Goal: Information Seeking & Learning: Learn about a topic

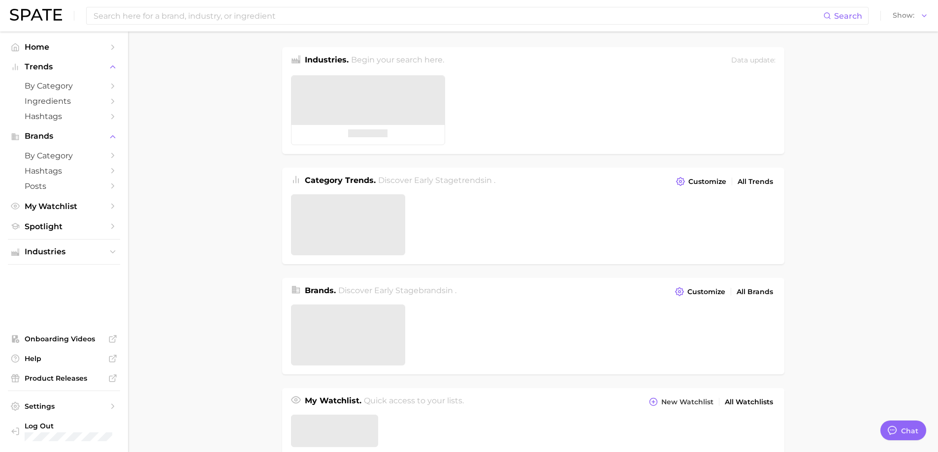
type textarea "x"
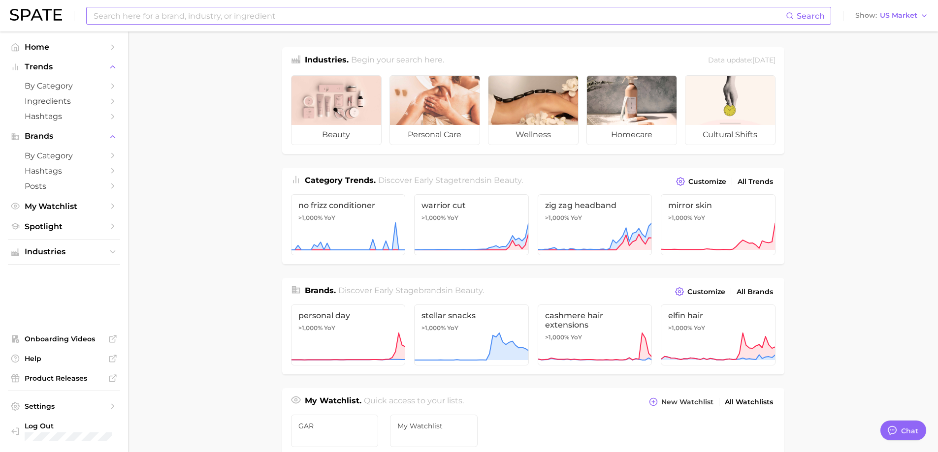
click at [168, 13] on input at bounding box center [439, 15] width 693 height 17
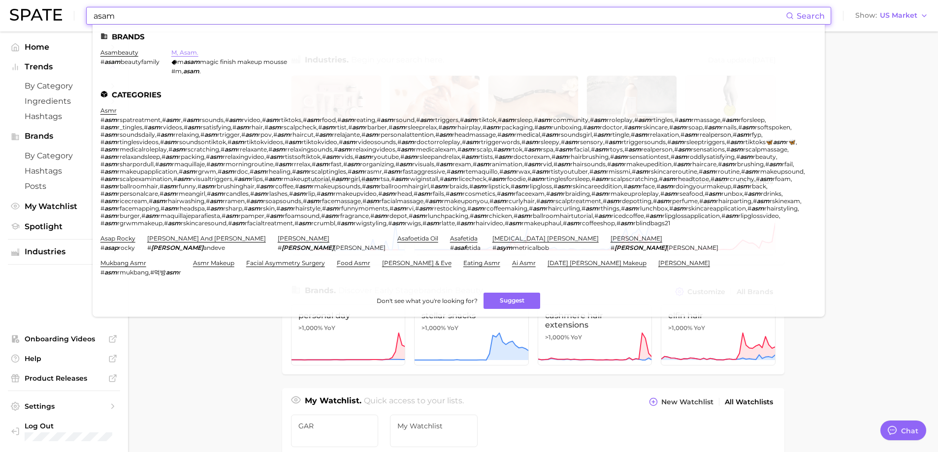
type input "asam"
click at [190, 52] on link "m, asam." at bounding box center [184, 52] width 27 height 7
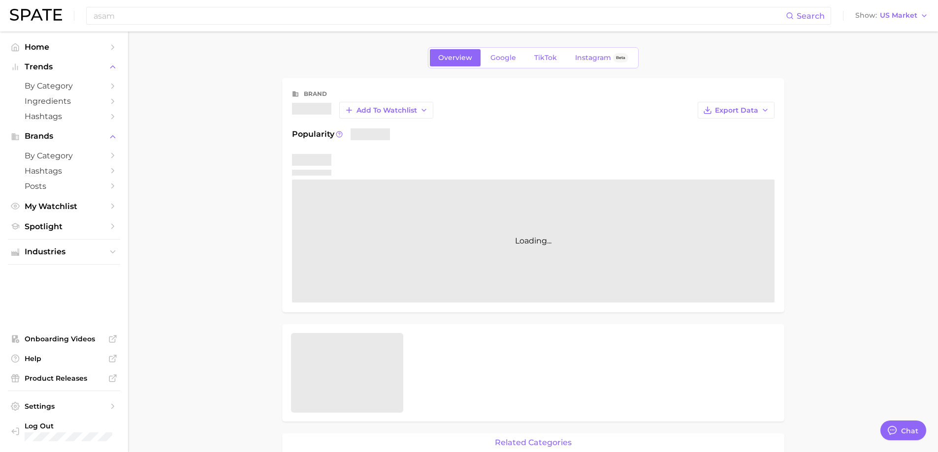
type textarea "x"
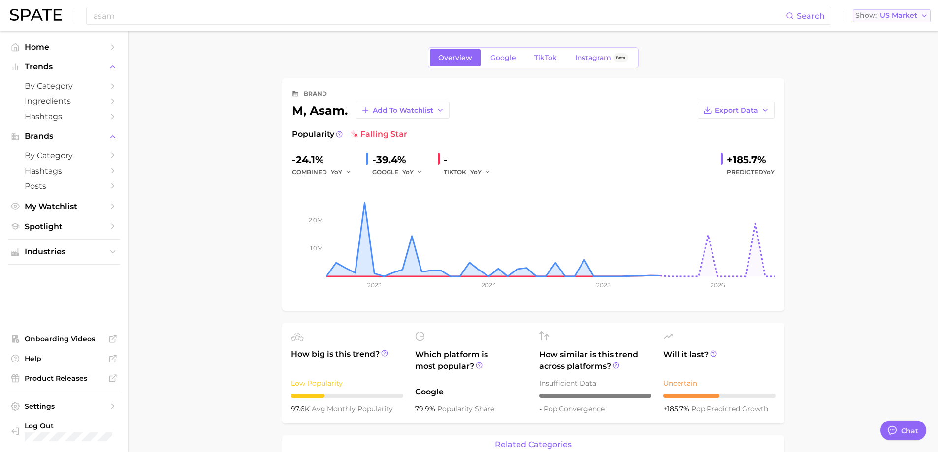
click at [910, 16] on span "US Market" at bounding box center [898, 15] width 37 height 5
click at [907, 71] on button "France" at bounding box center [896, 68] width 86 height 18
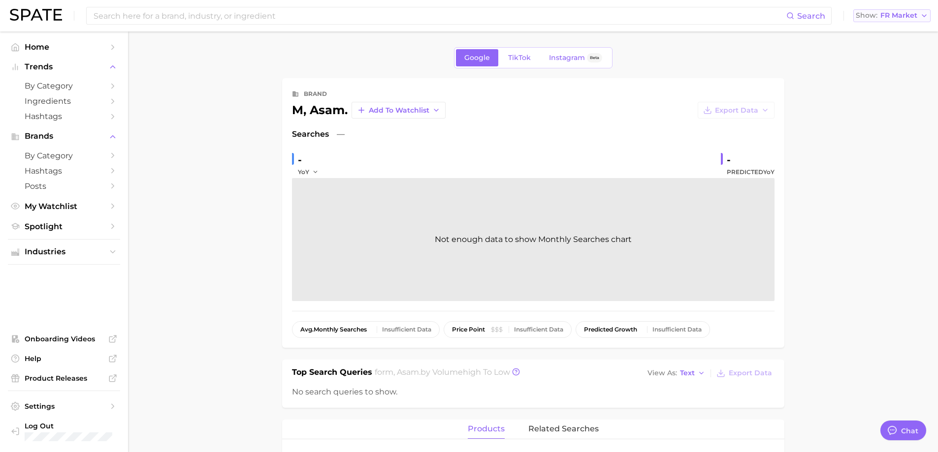
click at [907, 20] on button "Show FR Market" at bounding box center [891, 15] width 77 height 13
click at [905, 47] on span "United Kingdom" at bounding box center [896, 49] width 76 height 8
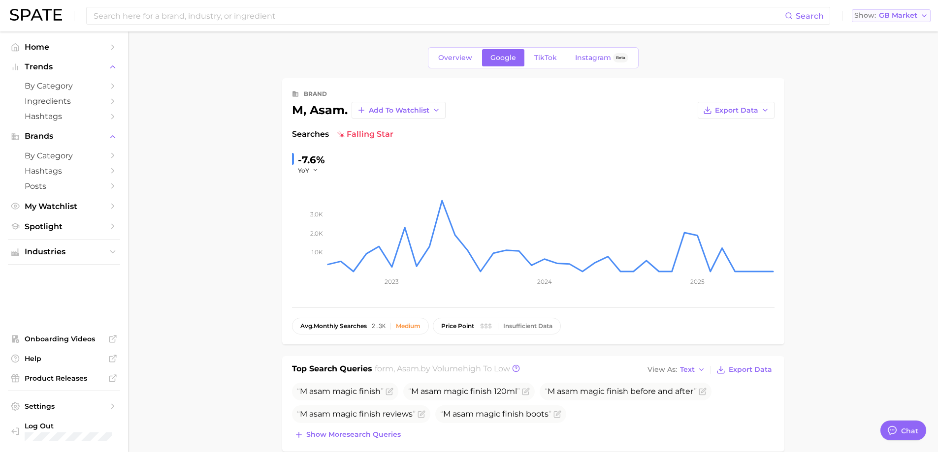
click at [902, 18] on span "GB Market" at bounding box center [898, 15] width 38 height 5
click at [874, 116] on span "Global" at bounding box center [868, 120] width 23 height 8
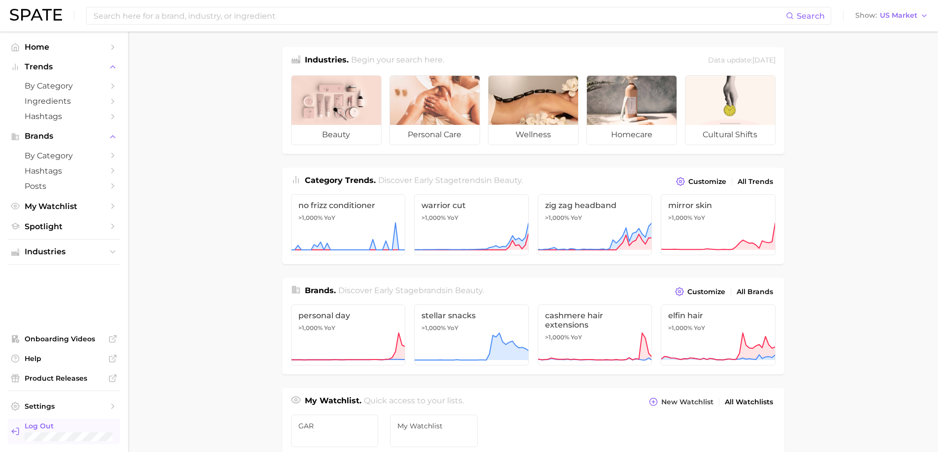
click at [47, 427] on span "Log Out" at bounding box center [69, 426] width 88 height 9
click at [215, 17] on input at bounding box center [439, 15] width 693 height 17
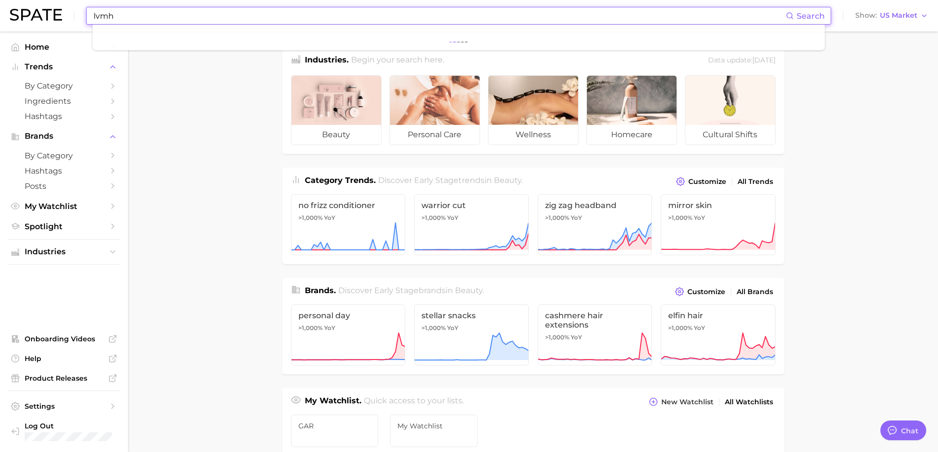
type input "lvmh"
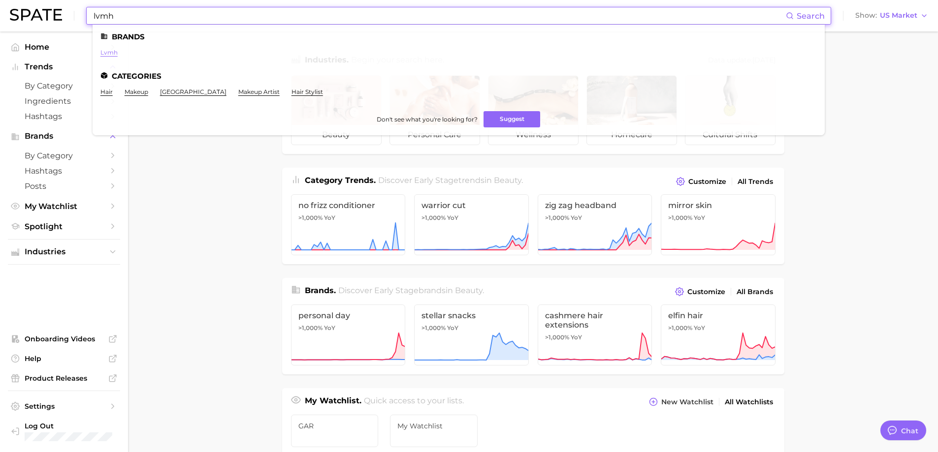
click at [109, 53] on link "lvmh" at bounding box center [108, 52] width 17 height 7
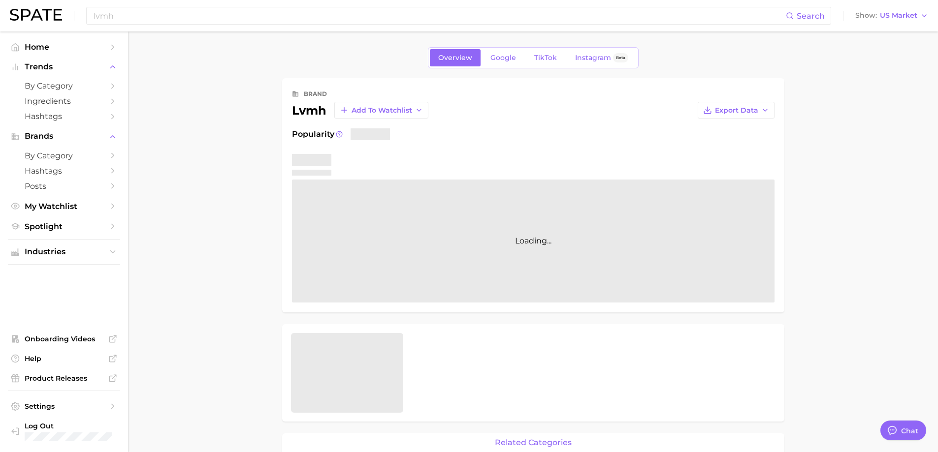
type textarea "x"
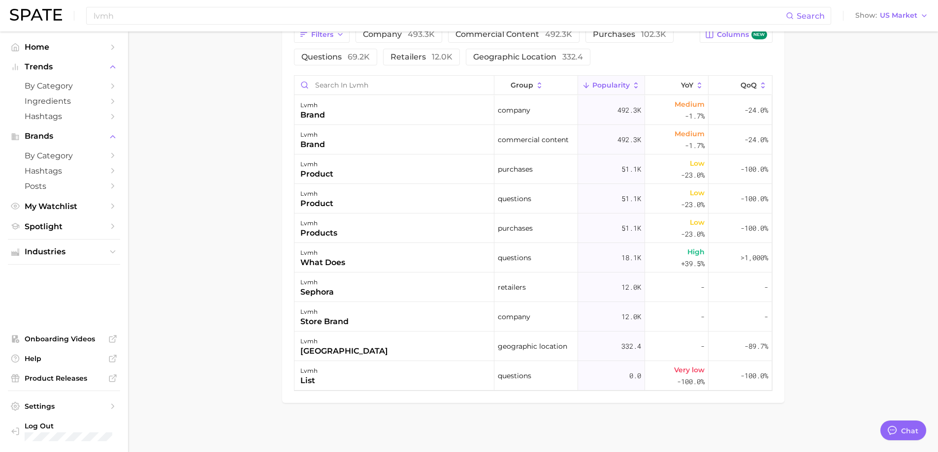
scroll to position [437, 0]
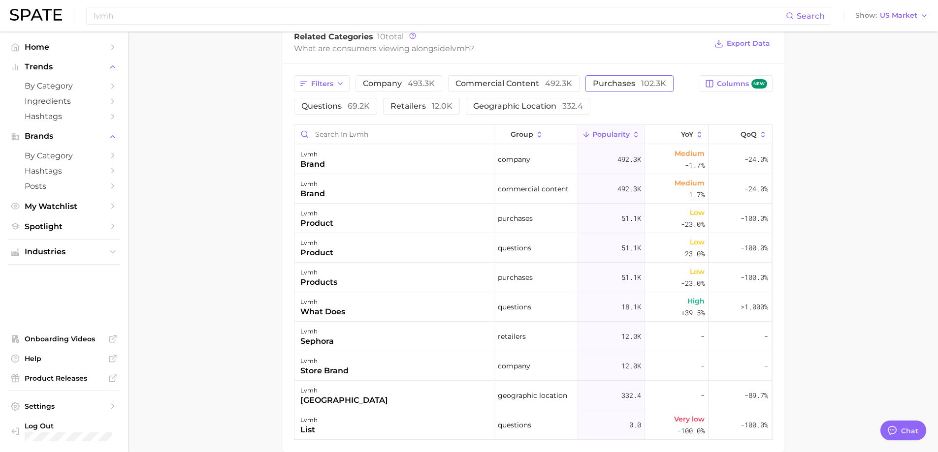
click at [607, 90] on button "purchases 102.3k" at bounding box center [629, 83] width 88 height 17
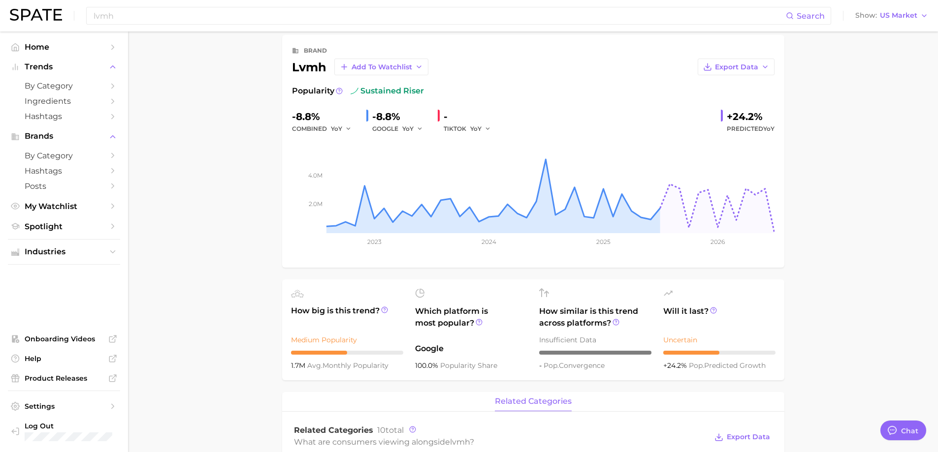
scroll to position [0, 0]
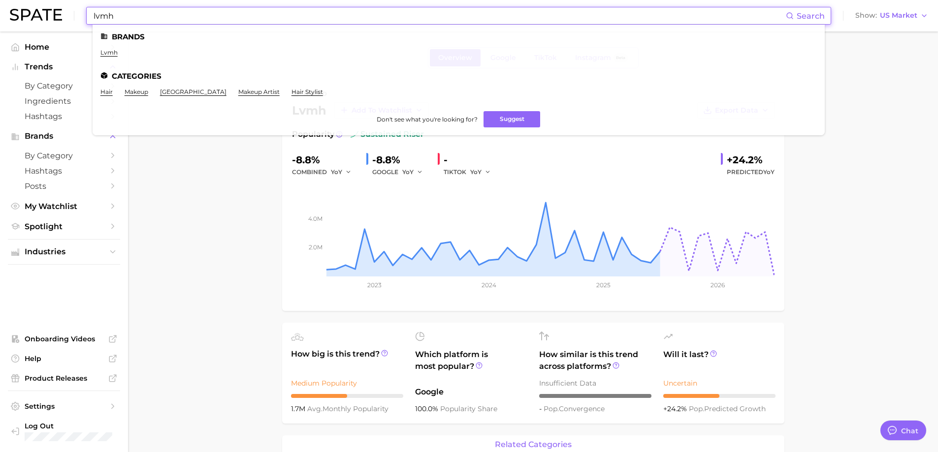
click at [161, 10] on input "lvmh" at bounding box center [439, 15] width 693 height 17
click at [807, 180] on main "Overview Google TikTok Instagram Beta brand lvmh Add to Watchlist Export Data P…" at bounding box center [533, 453] width 810 height 843
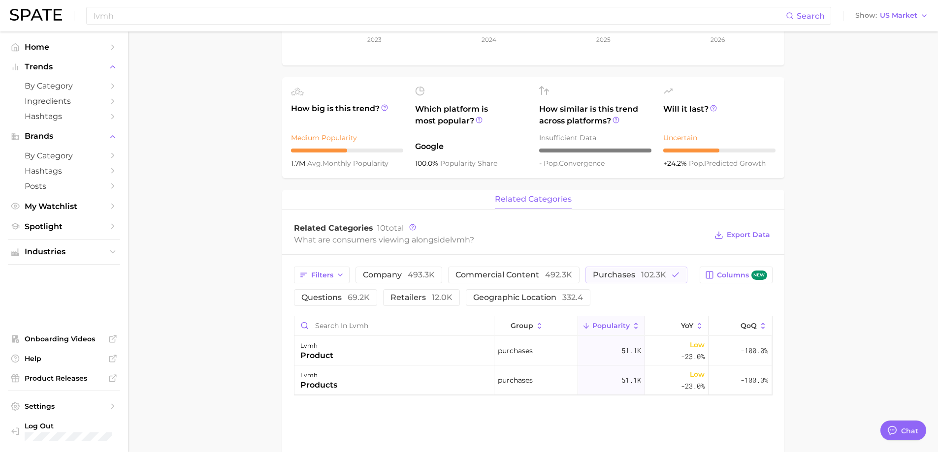
scroll to position [246, 0]
click at [629, 279] on span "purchases 102.3k" at bounding box center [629, 275] width 73 height 8
click at [344, 294] on span "questions 69.2k" at bounding box center [335, 297] width 68 height 8
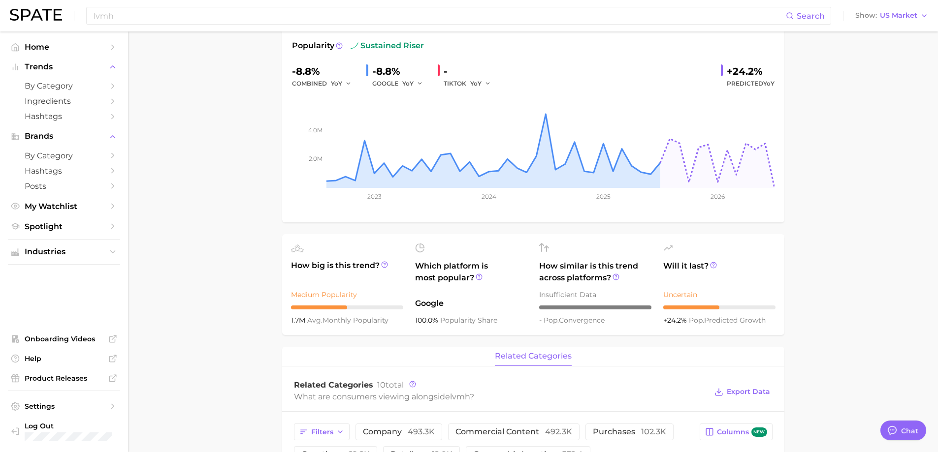
scroll to position [0, 0]
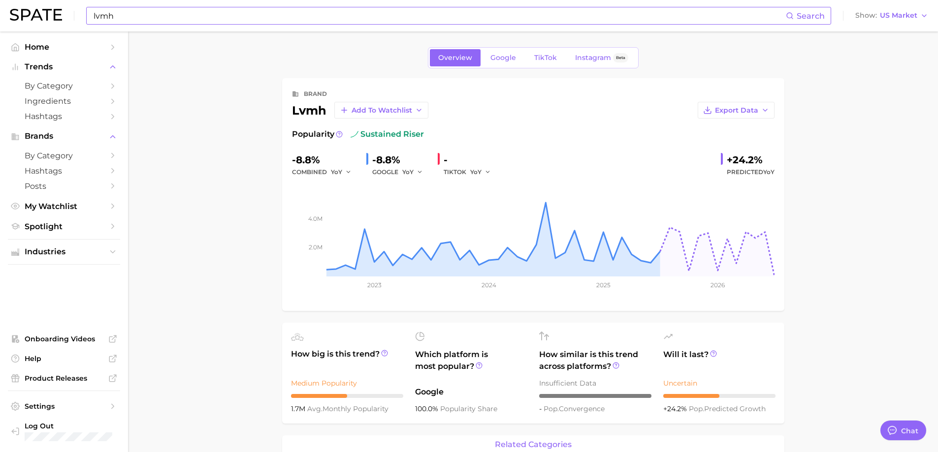
click at [219, 14] on input "lvmh" at bounding box center [439, 15] width 693 height 17
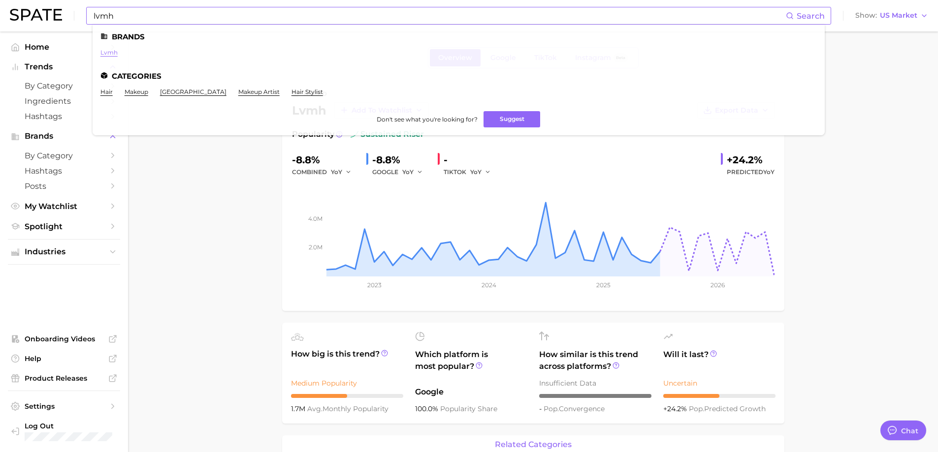
click at [108, 52] on link "lvmh" at bounding box center [108, 52] width 17 height 7
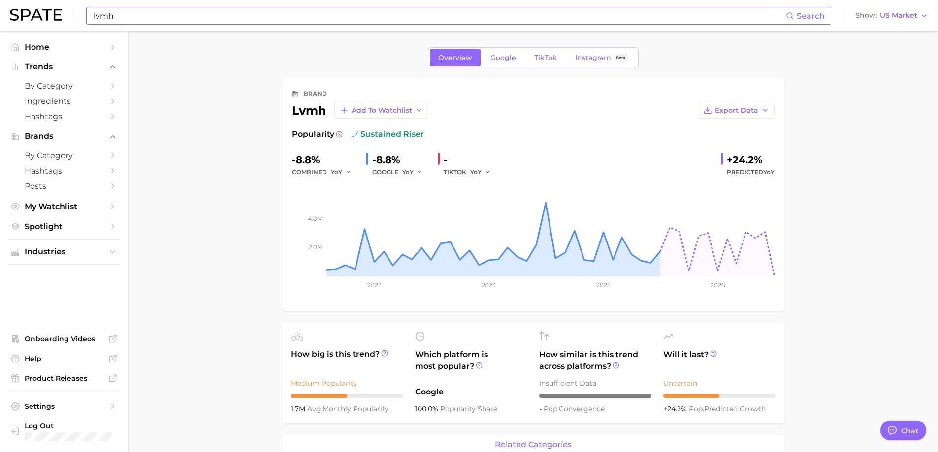
click at [145, 14] on input "lvmh" at bounding box center [439, 15] width 693 height 17
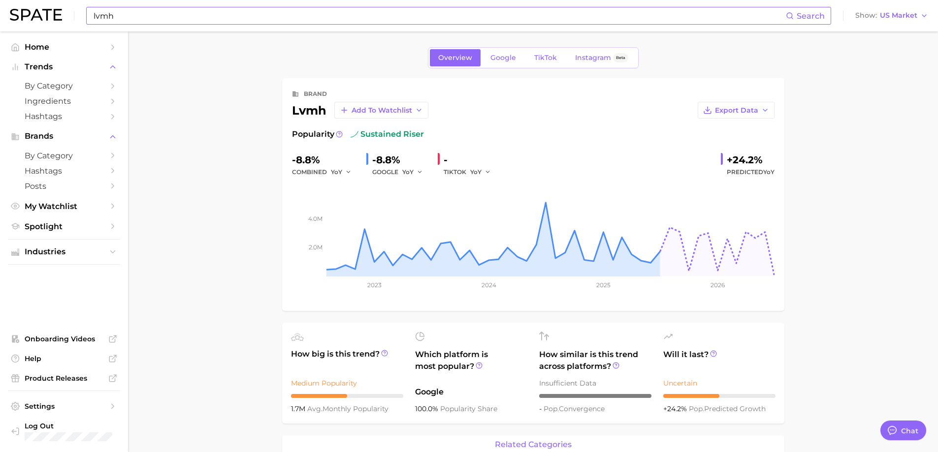
click at [154, 15] on input "lvmh" at bounding box center [439, 15] width 693 height 17
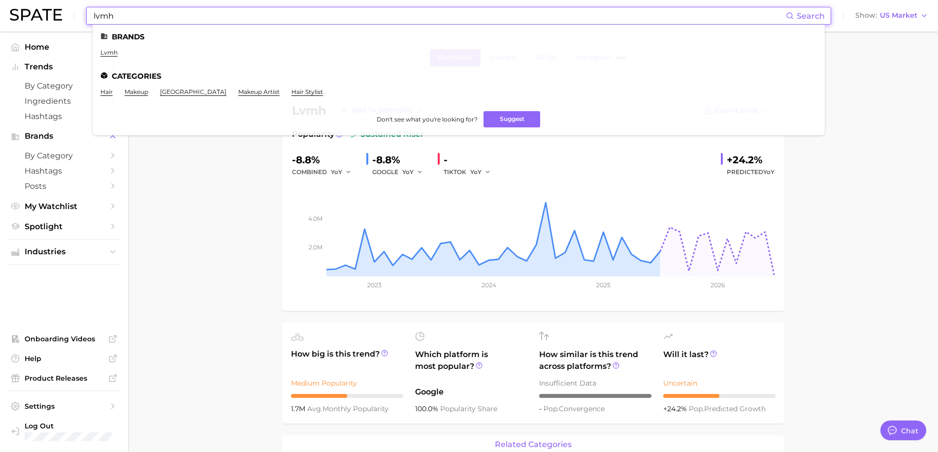
click at [154, 15] on input "lvmh" at bounding box center [439, 15] width 693 height 17
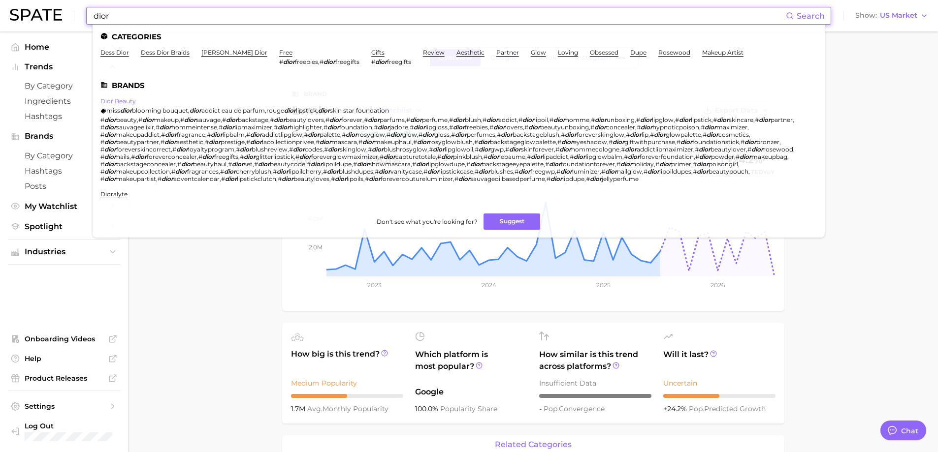
type input "dior"
click at [119, 102] on link "dior beauty" at bounding box center [117, 100] width 35 height 7
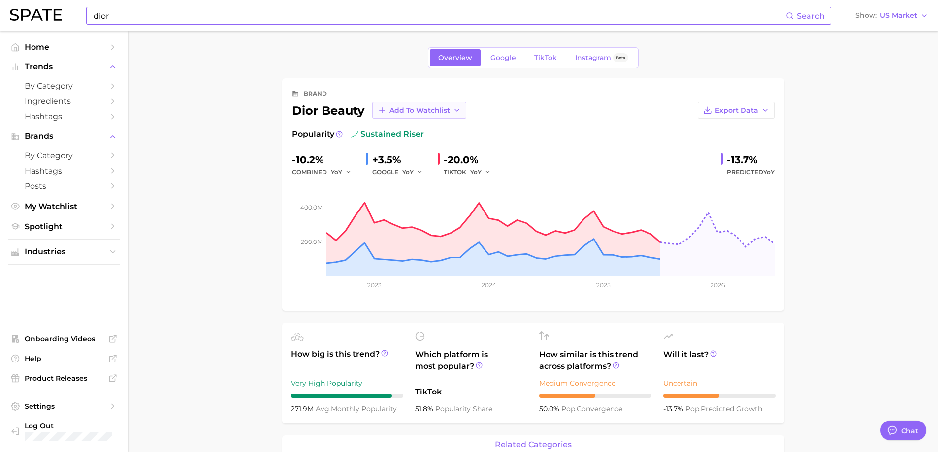
click at [445, 106] on span "Add to Watchlist" at bounding box center [419, 110] width 61 height 8
click at [412, 145] on span "My Watchlist" at bounding box center [412, 147] width 46 height 8
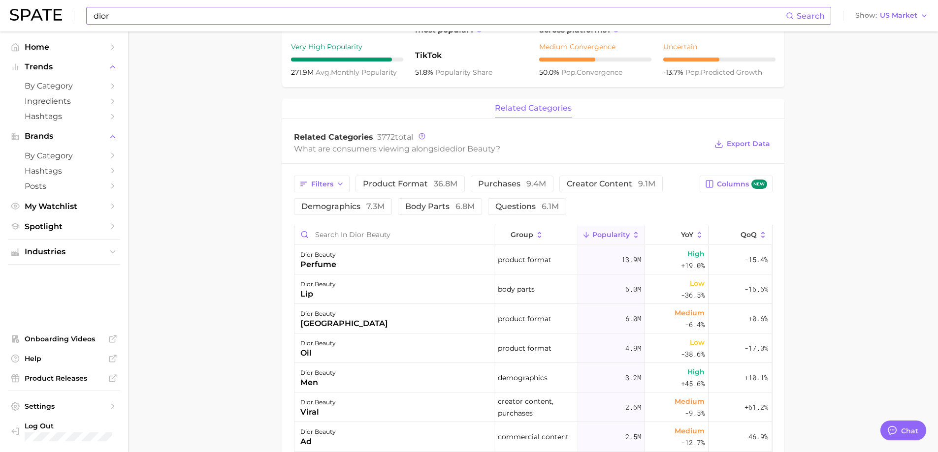
scroll to position [327, 0]
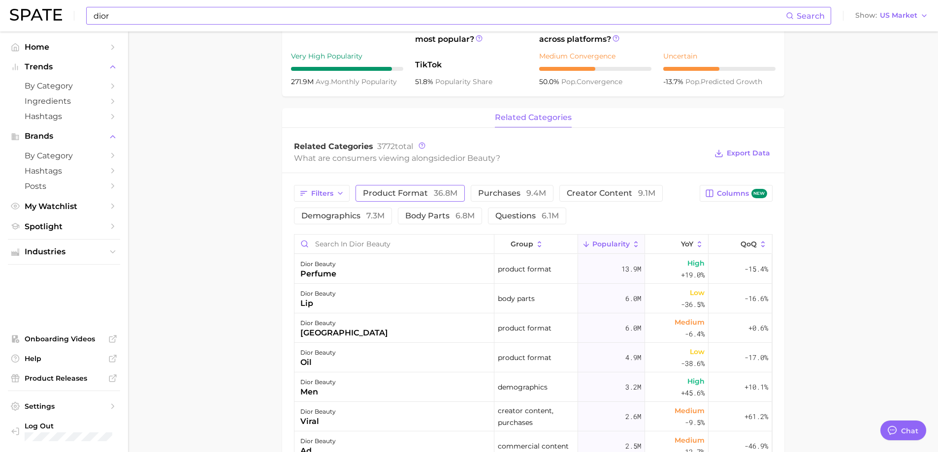
click at [415, 194] on span "product format 36.8m" at bounding box center [410, 194] width 95 height 8
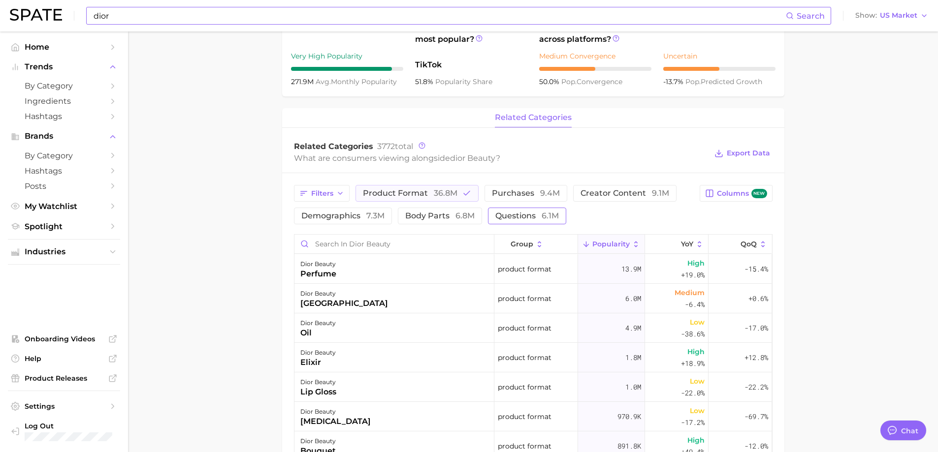
click at [540, 211] on button "questions 6.1m" at bounding box center [527, 216] width 78 height 17
click at [460, 196] on button "product format 36.8m" at bounding box center [416, 193] width 123 height 17
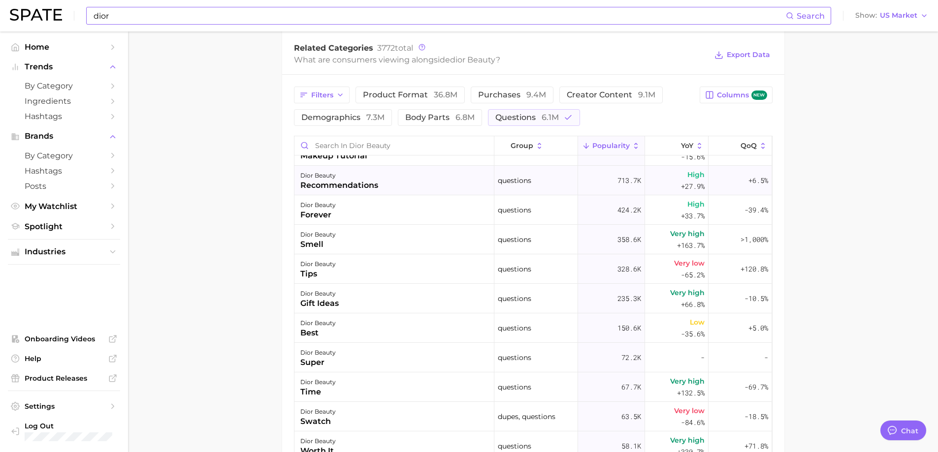
scroll to position [0, 0]
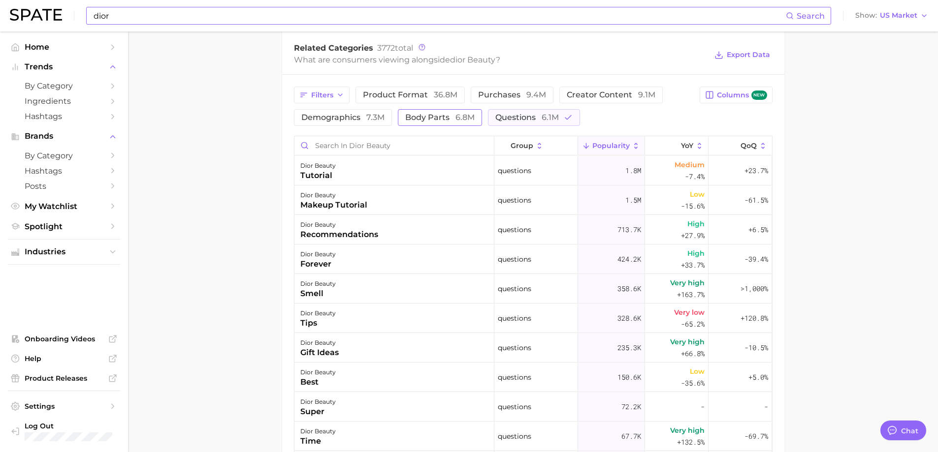
click at [458, 120] on span "6.8m" at bounding box center [464, 117] width 19 height 9
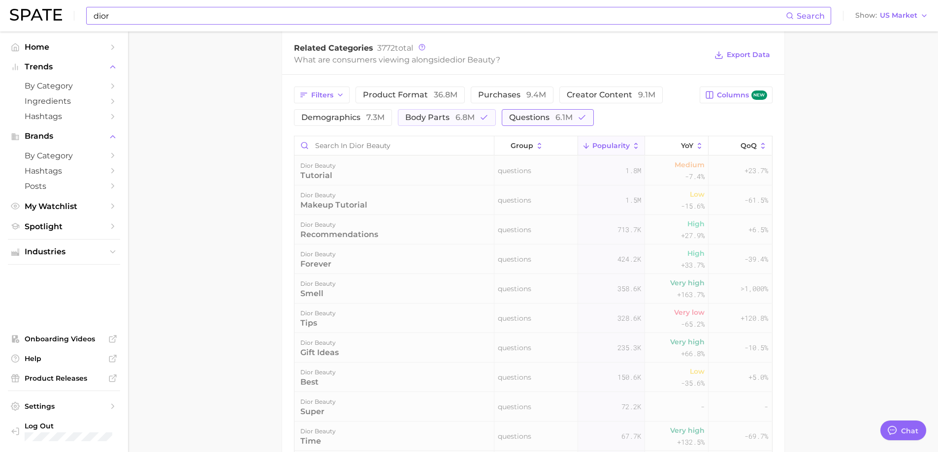
click at [510, 123] on button "questions 6.1m" at bounding box center [548, 117] width 92 height 17
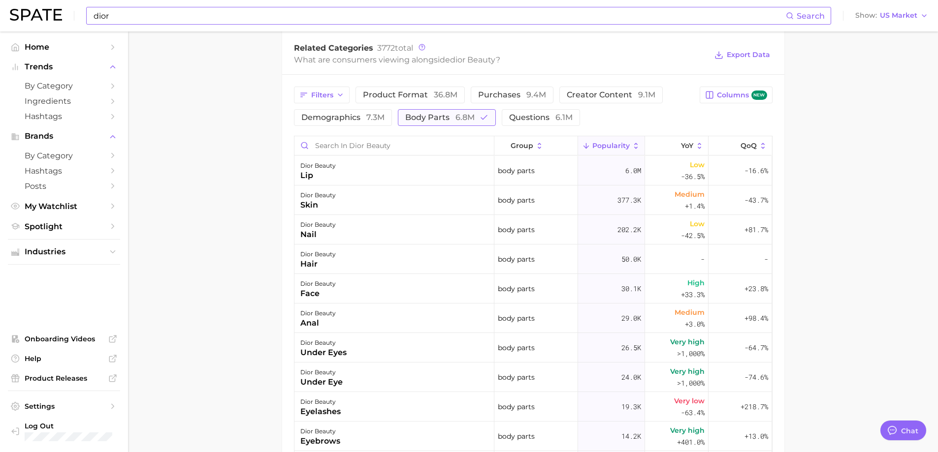
click at [471, 119] on span "6.8m" at bounding box center [464, 117] width 19 height 9
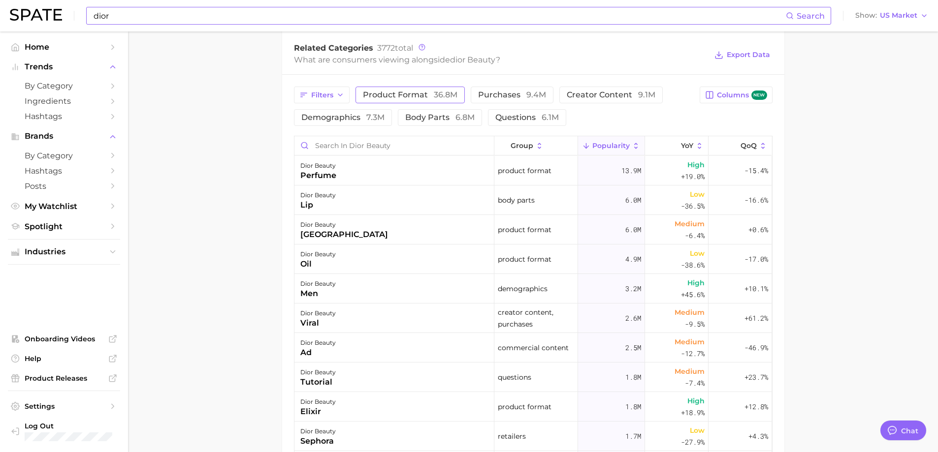
click at [436, 100] on button "product format 36.8m" at bounding box center [409, 95] width 109 height 17
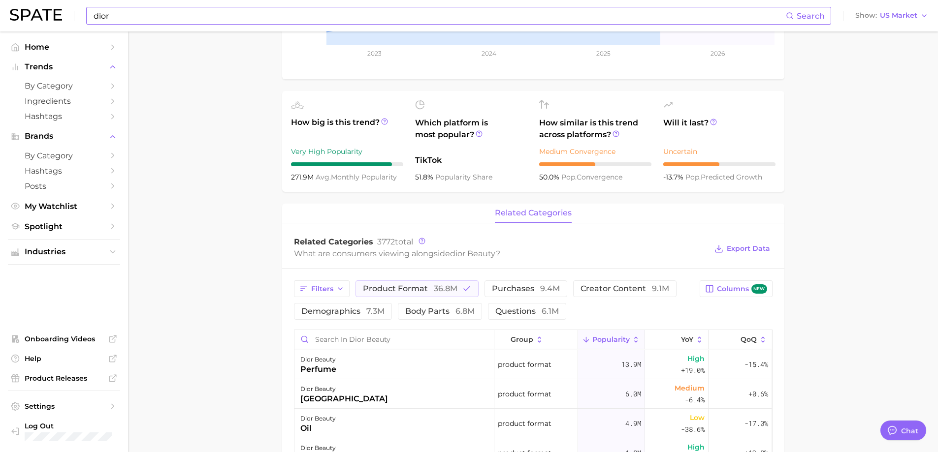
scroll to position [229, 0]
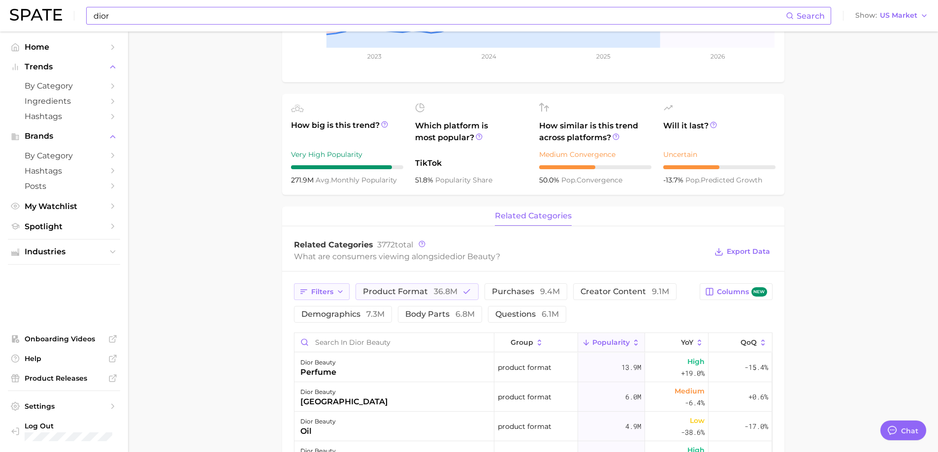
click at [336, 294] on icon "button" at bounding box center [340, 292] width 8 height 8
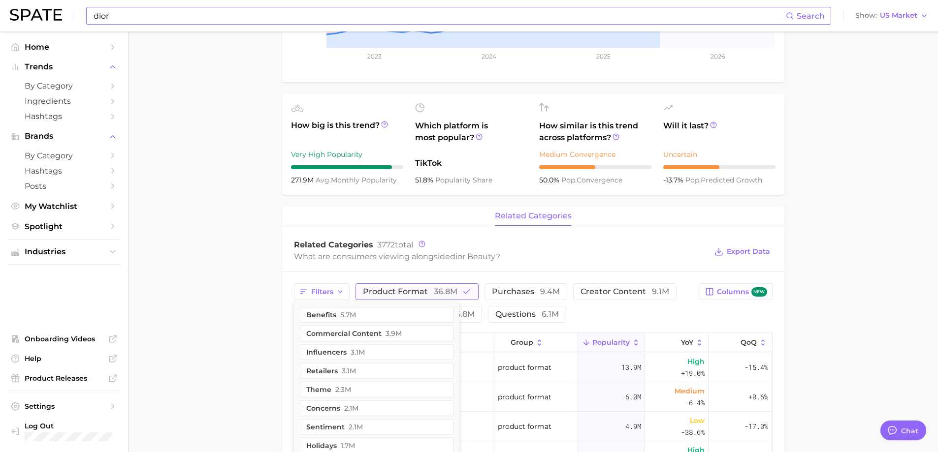
click at [385, 291] on span "product format 36.8m" at bounding box center [410, 292] width 95 height 8
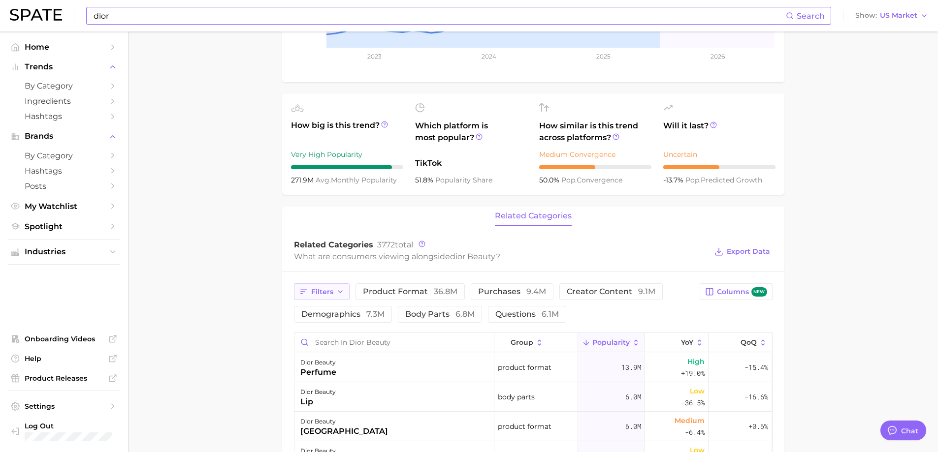
click at [331, 290] on span "Filters" at bounding box center [322, 292] width 22 height 8
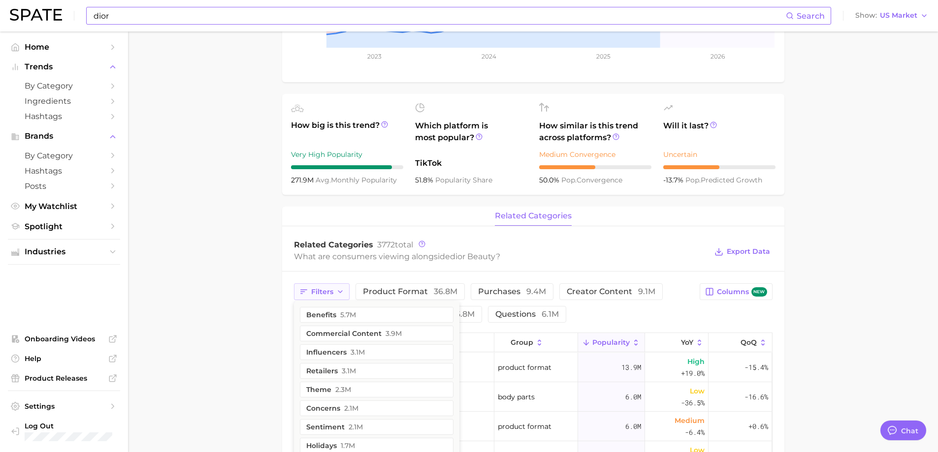
scroll to position [377, 0]
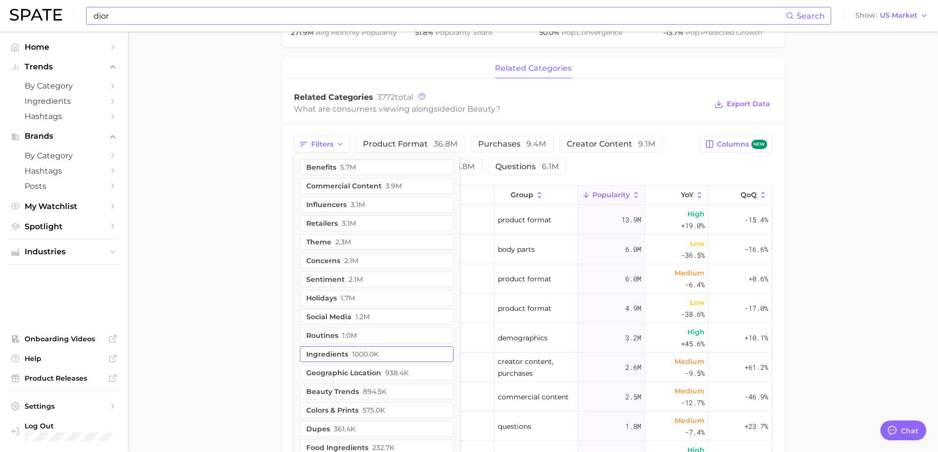
click at [381, 357] on button "ingredients 1000.0k" at bounding box center [377, 355] width 154 height 16
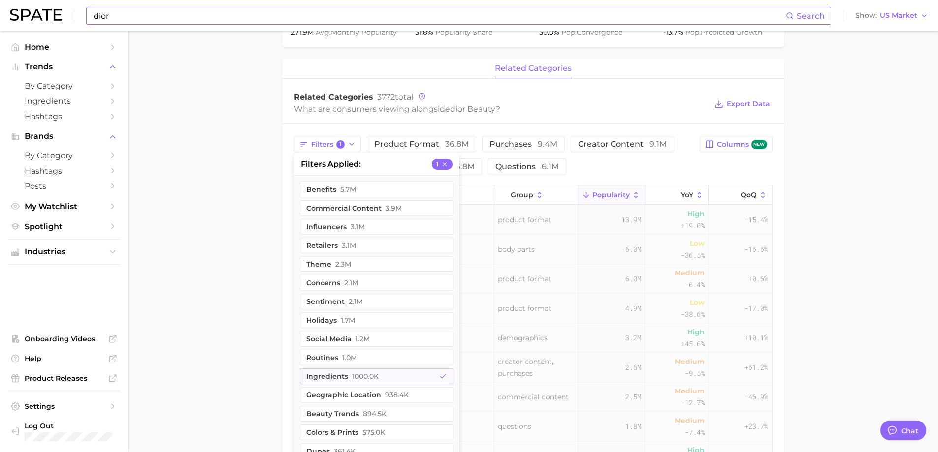
click at [230, 263] on main "Overview Google TikTok Instagram Beta brand dior beauty Add to Watchlist Export…" at bounding box center [533, 177] width 810 height 1044
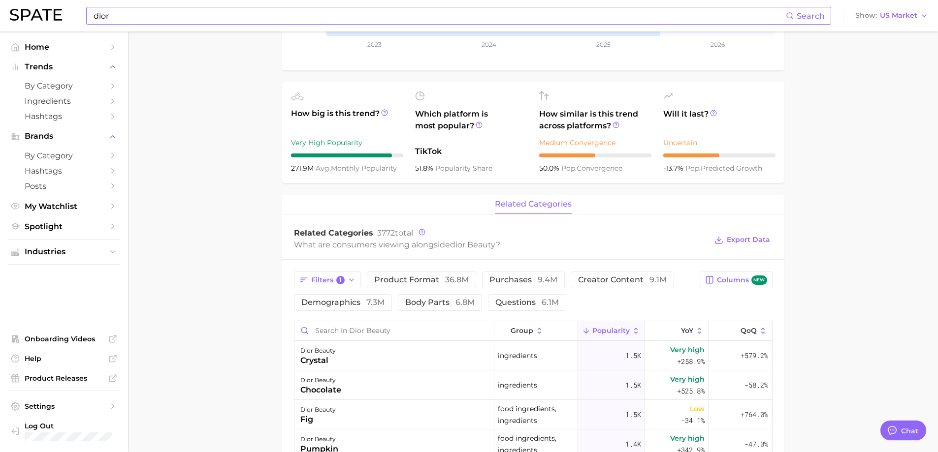
scroll to position [246, 0]
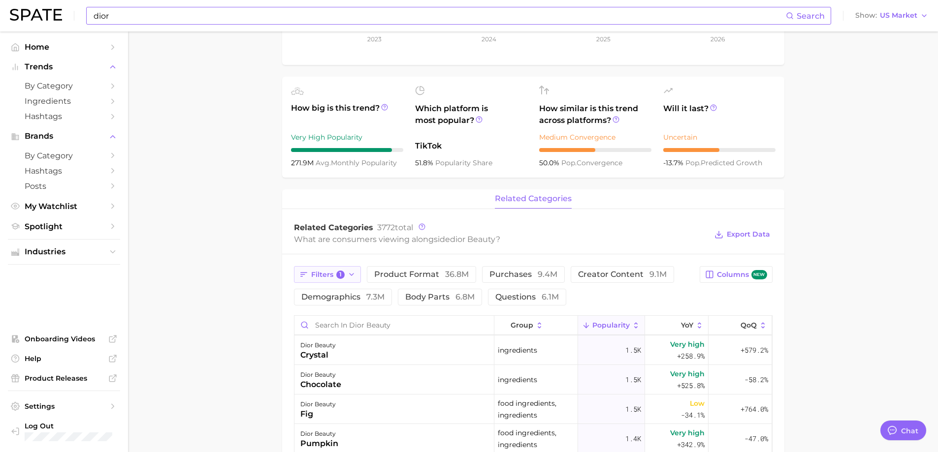
click at [341, 272] on span "1" at bounding box center [340, 275] width 9 height 9
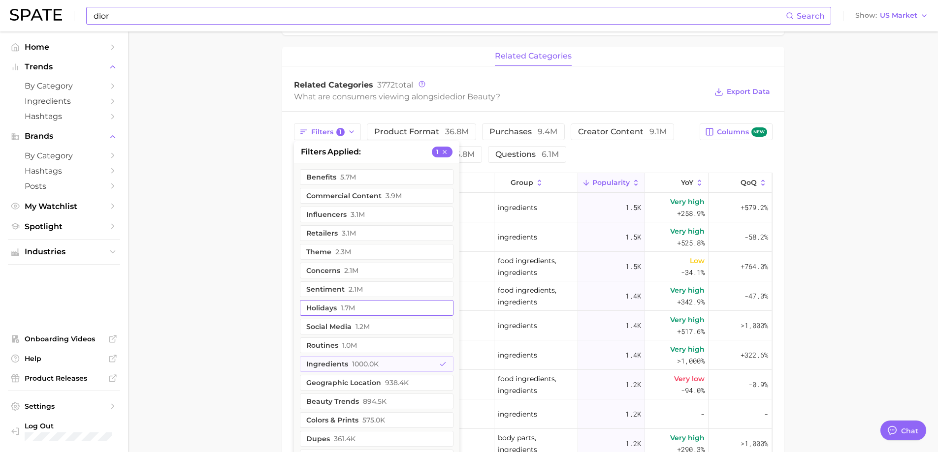
scroll to position [394, 0]
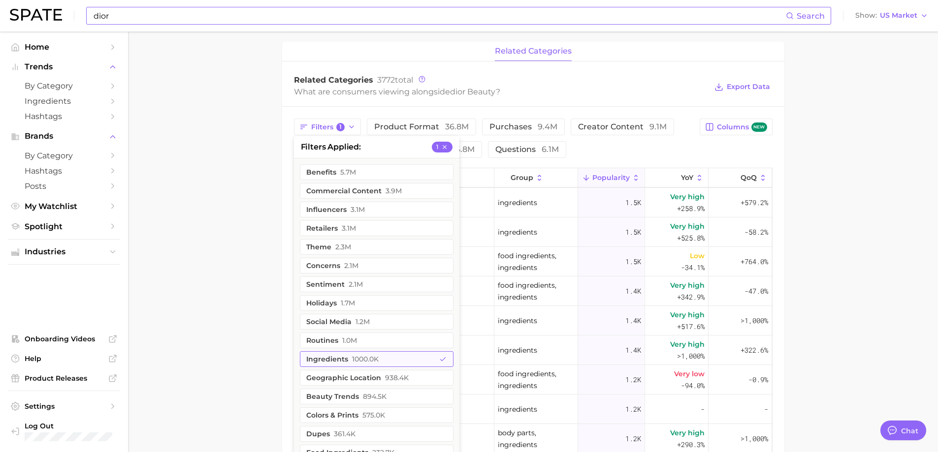
click at [390, 358] on button "ingredients 1000.0k" at bounding box center [377, 360] width 154 height 16
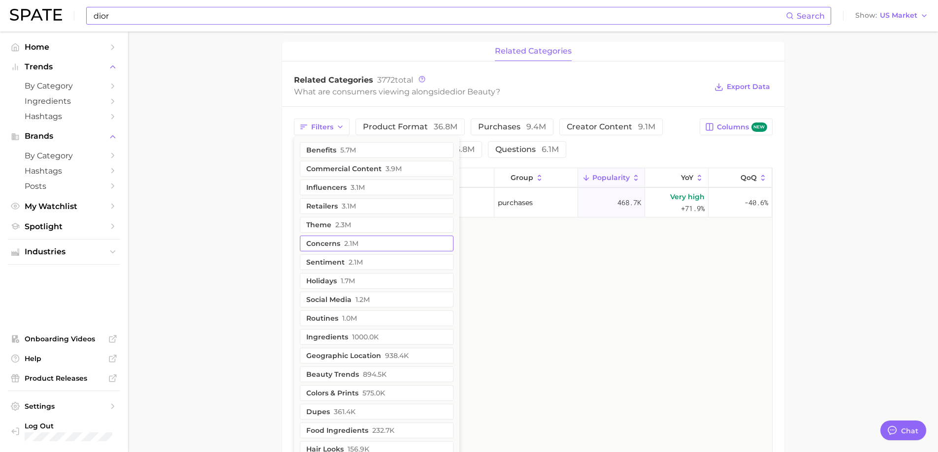
scroll to position [0, 0]
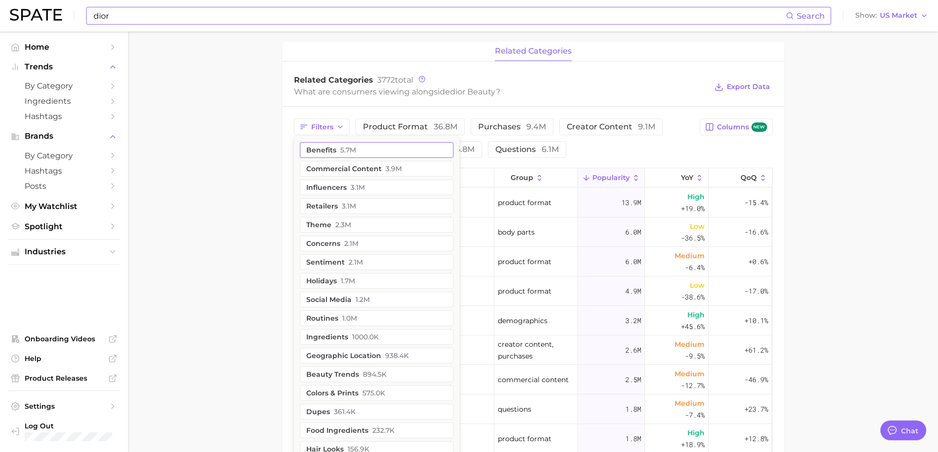
click at [372, 153] on button "benefits 5.7m" at bounding box center [377, 150] width 154 height 16
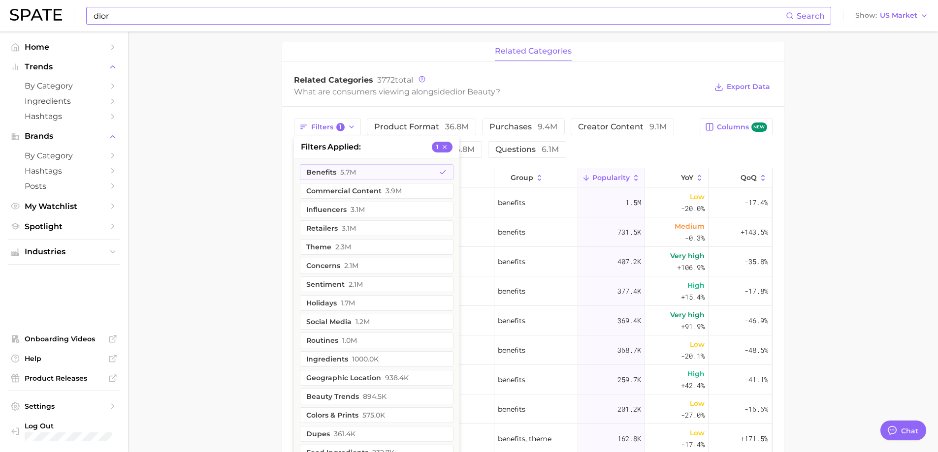
click at [831, 204] on main "Overview Google TikTok Instagram Beta brand dior beauty Add to Watchlist Export…" at bounding box center [533, 160] width 810 height 1044
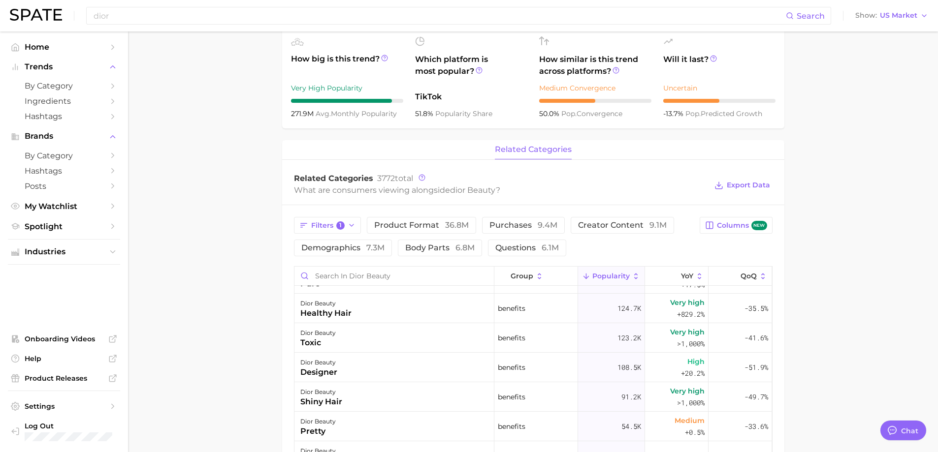
scroll to position [295, 0]
